Goal: Task Accomplishment & Management: Use online tool/utility

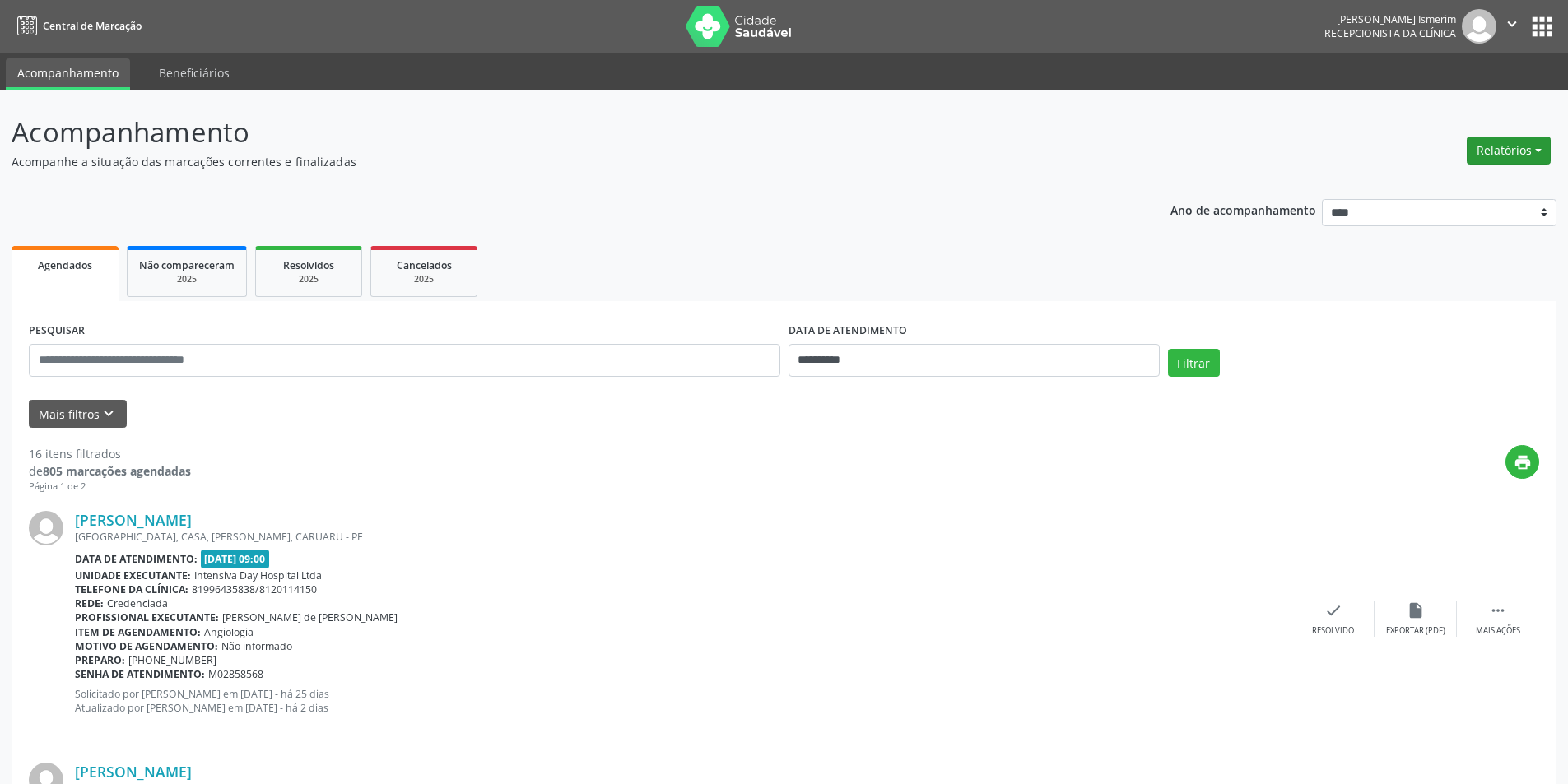
click at [1522, 138] on button "Relatórios" at bounding box center [1508, 151] width 84 height 28
click at [1444, 181] on link "Agendamentos" at bounding box center [1463, 185] width 177 height 23
select select "*"
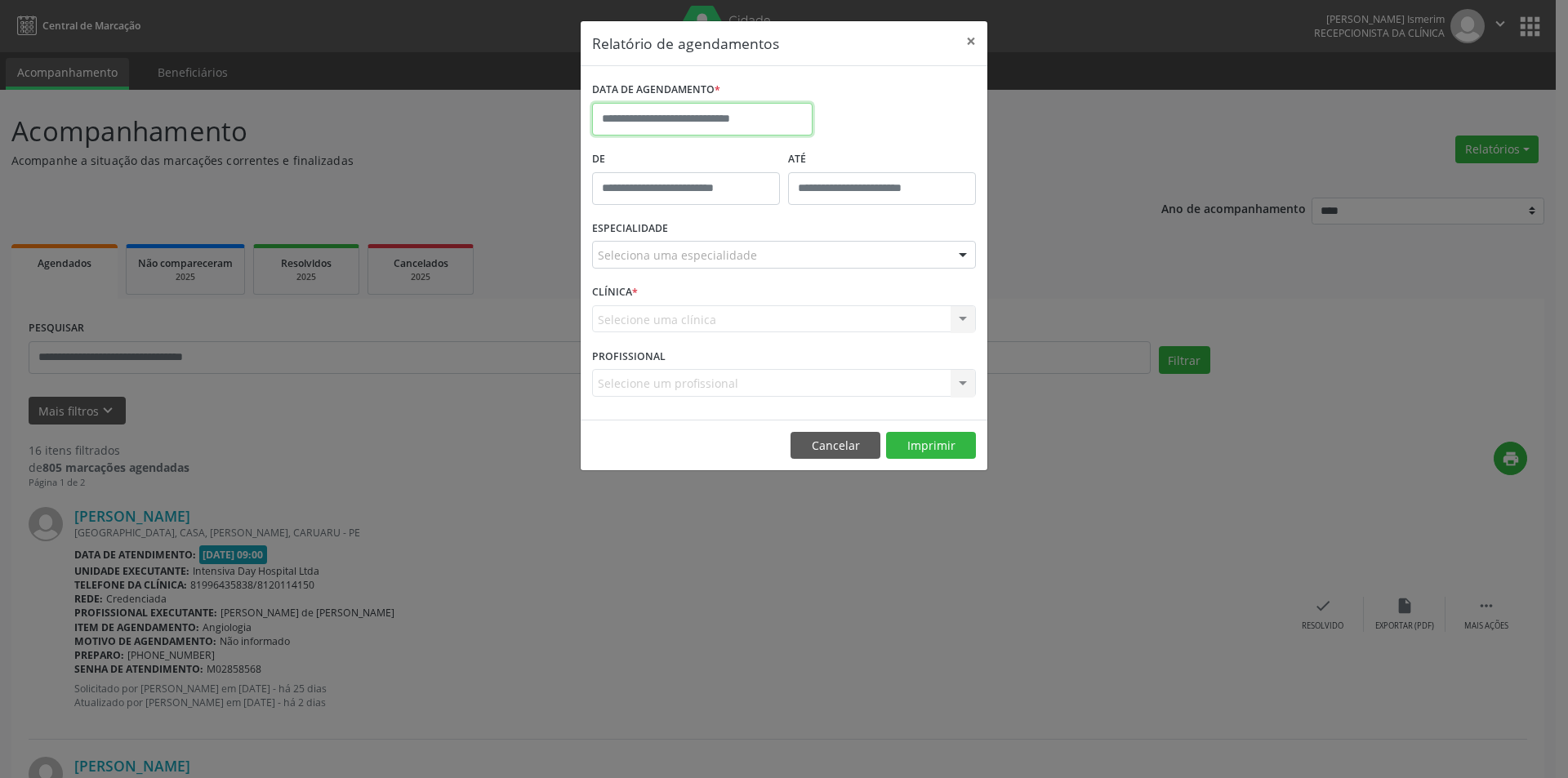
click at [706, 110] on input "text" at bounding box center [701, 119] width 220 height 33
click at [785, 338] on span "29" at bounding box center [789, 335] width 32 height 32
type input "**********"
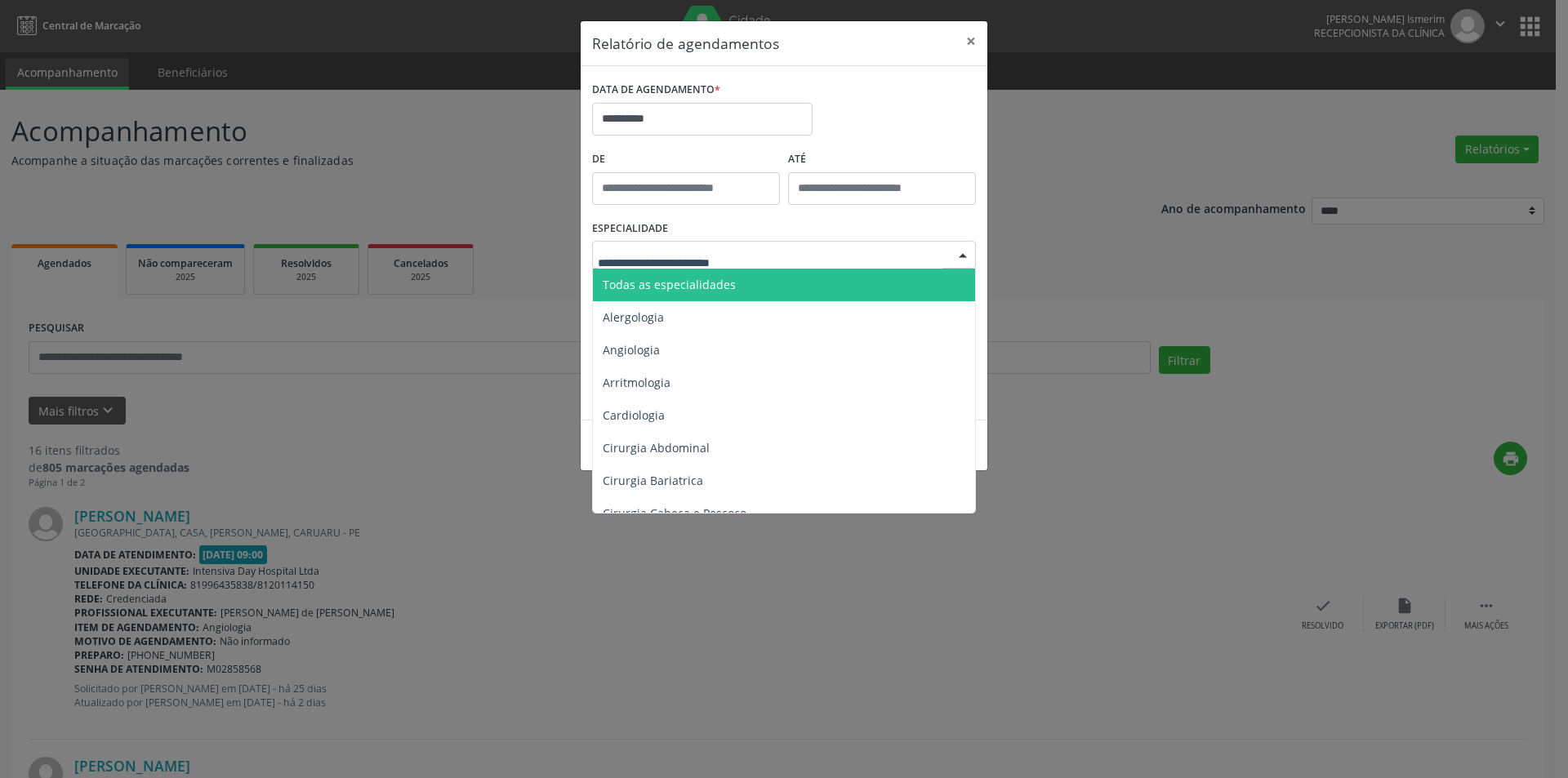
drag, startPoint x: 822, startPoint y: 242, endPoint x: 814, endPoint y: 275, distance: 34.0
click at [823, 242] on div at bounding box center [783, 254] width 384 height 28
click at [801, 282] on span "Todas as especialidades" at bounding box center [785, 284] width 385 height 33
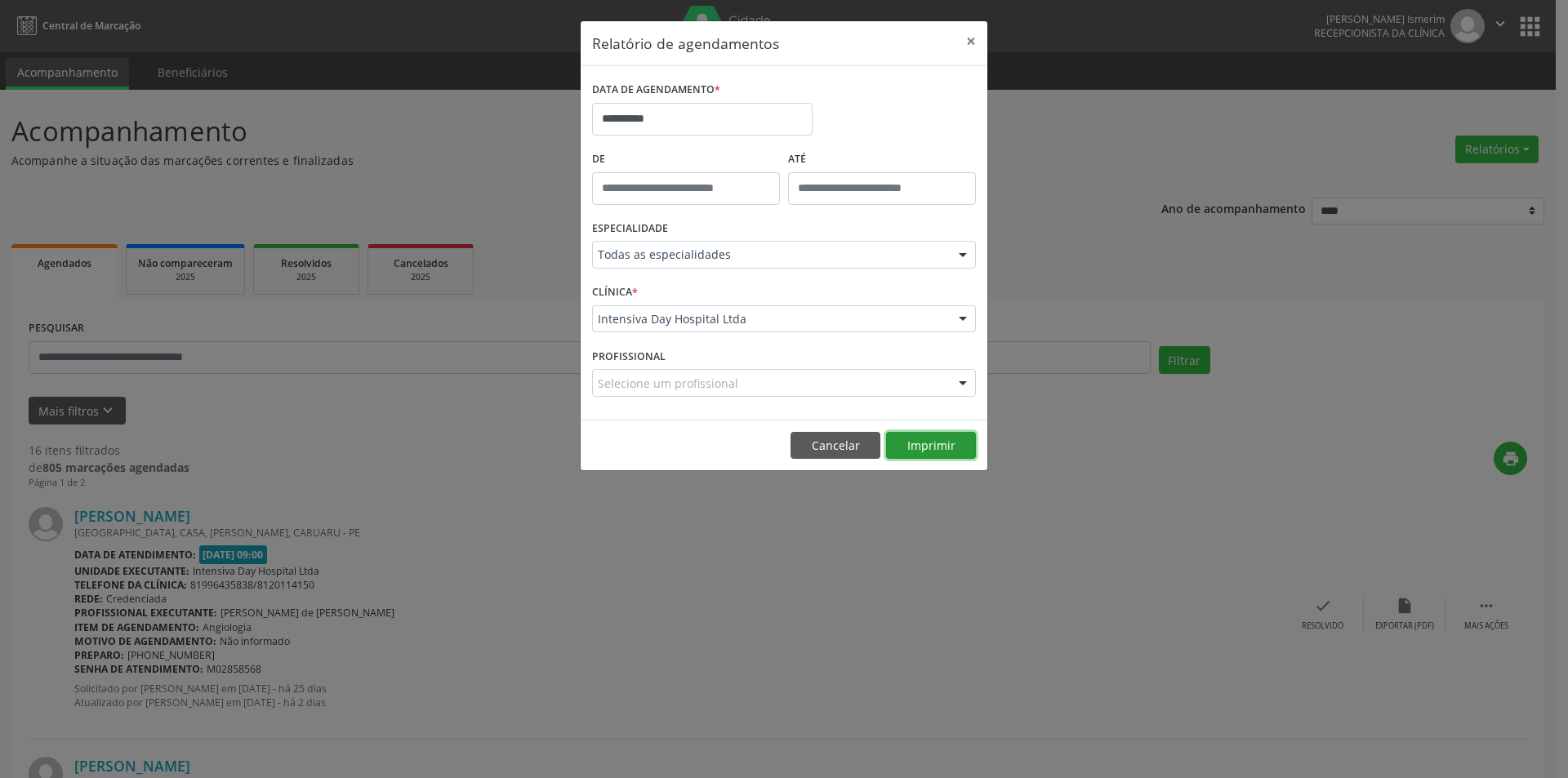
click at [933, 440] on button "Imprimir" at bounding box center [931, 446] width 89 height 28
